Goal: Go to known website: Access a specific website the user already knows

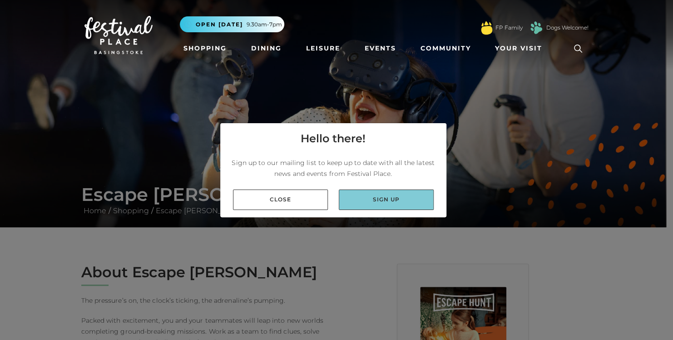
click at [363, 198] on link "Sign up" at bounding box center [386, 199] width 95 height 20
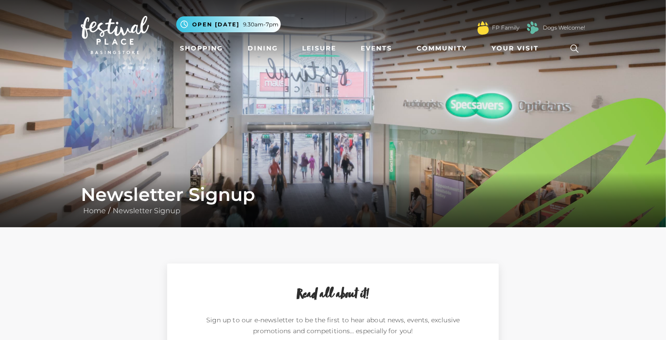
click at [329, 48] on link "Leisure" at bounding box center [319, 48] width 41 height 17
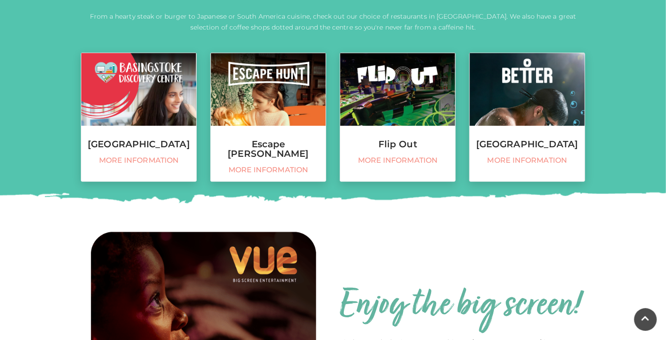
scroll to position [454, 0]
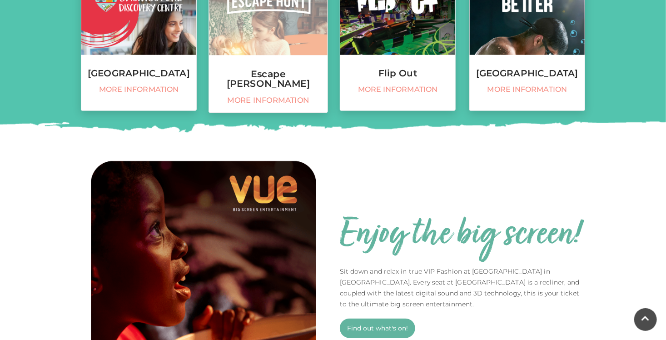
click at [283, 96] on span "More information" at bounding box center [268, 101] width 109 height 10
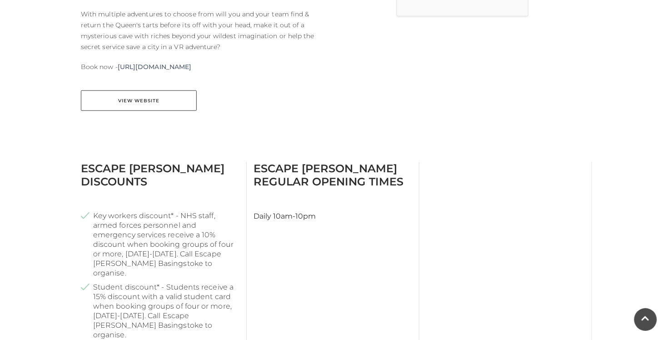
scroll to position [382, 0]
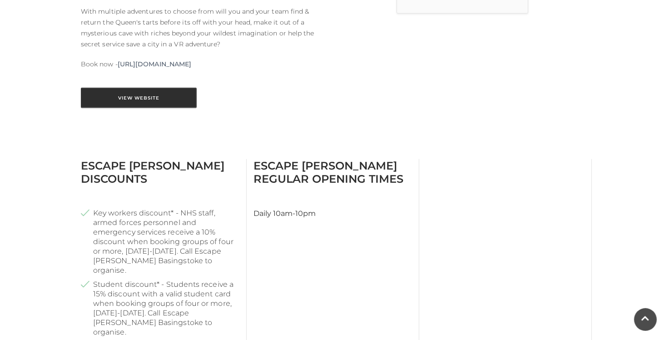
click at [158, 104] on link "View Website" at bounding box center [139, 98] width 116 height 20
